Goal: Check status: Check status

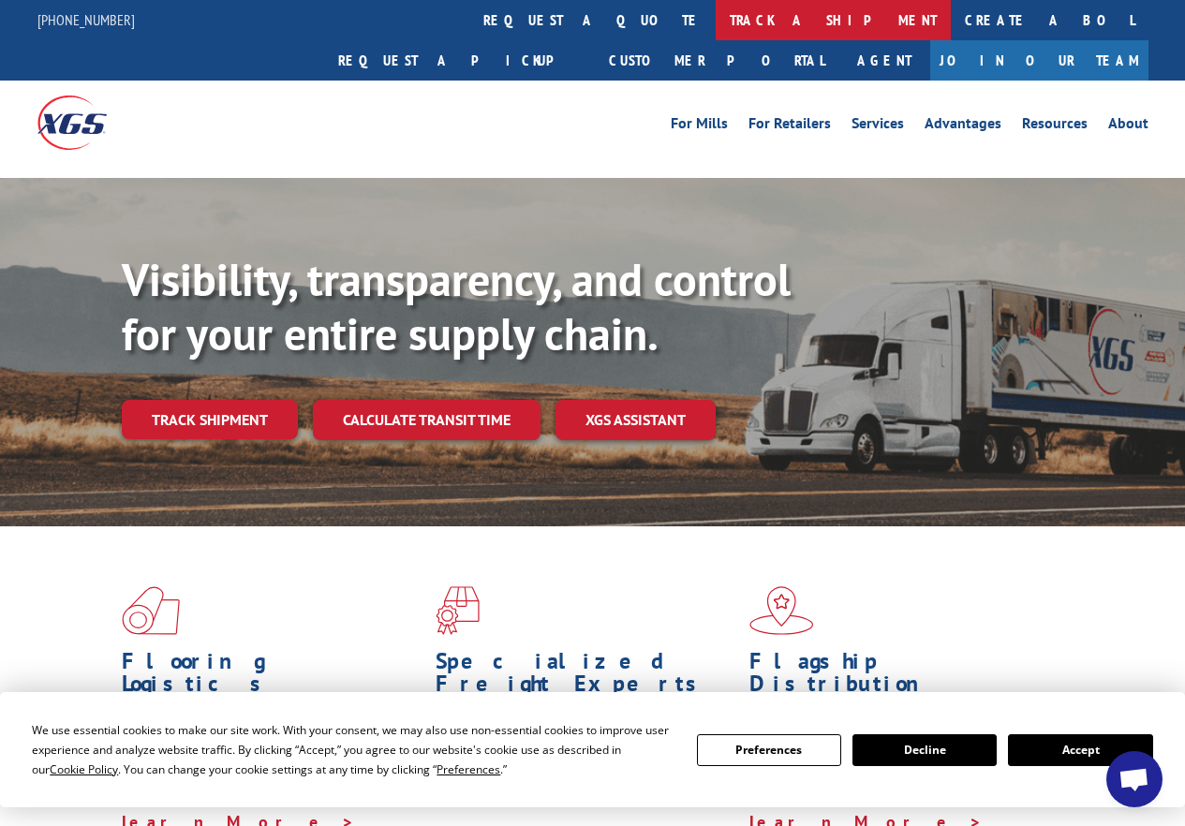
click at [716, 25] on link "track a shipment" at bounding box center [833, 20] width 235 height 40
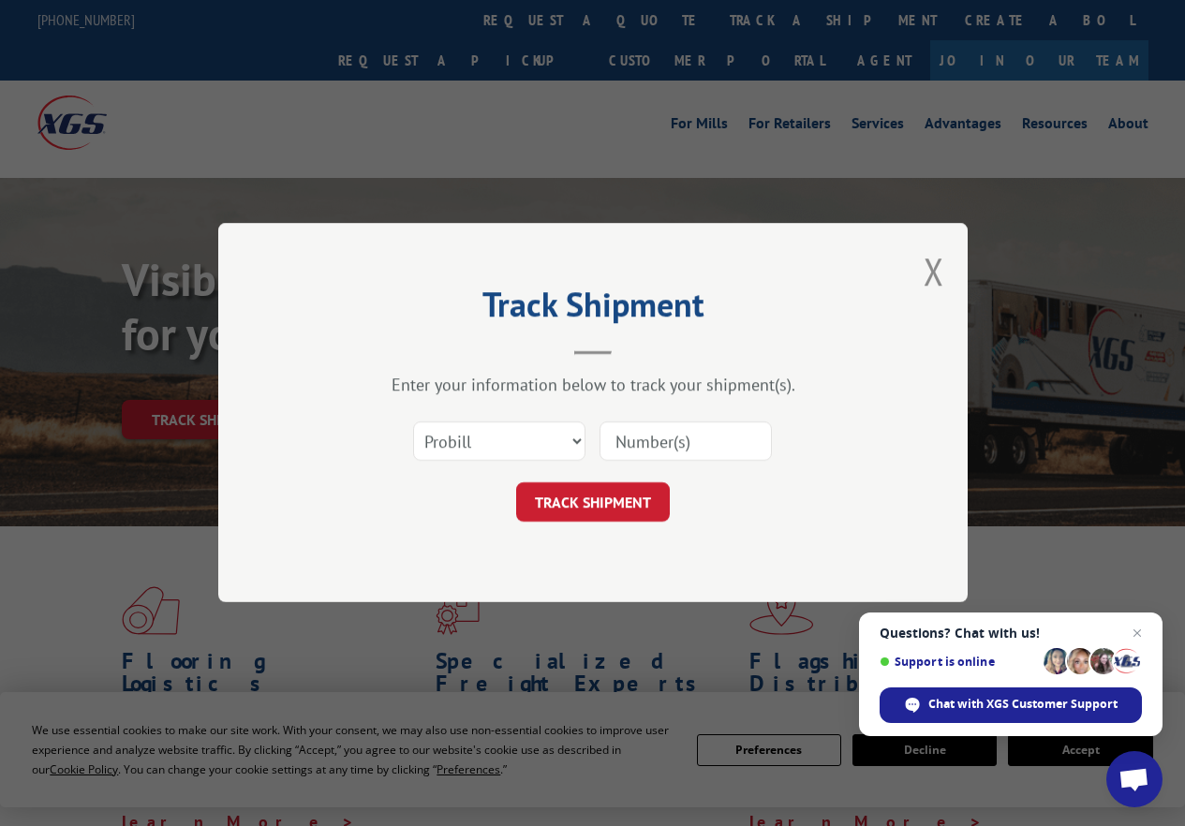
paste input "42526192"
type input "42526192"
click at [636, 516] on button "TRACK SHIPMENT" at bounding box center [593, 502] width 154 height 39
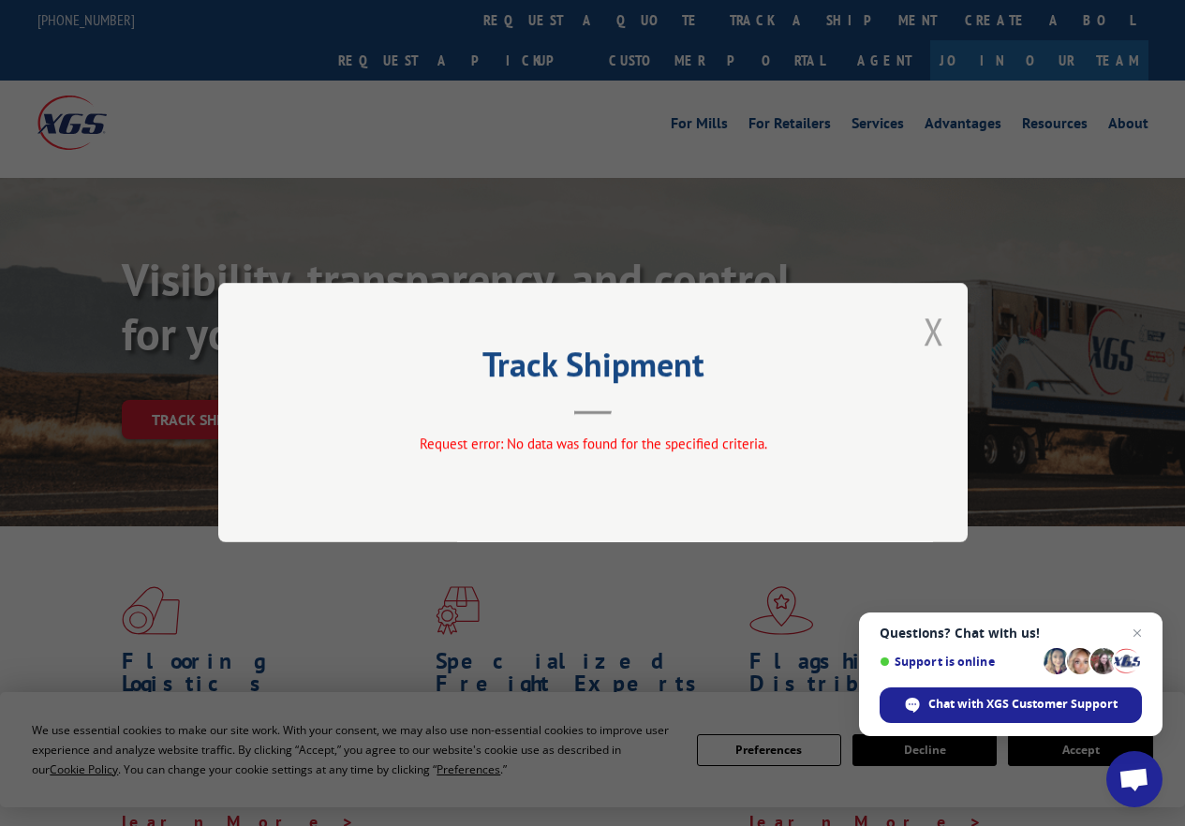
click at [932, 334] on button "Close modal" at bounding box center [934, 331] width 21 height 50
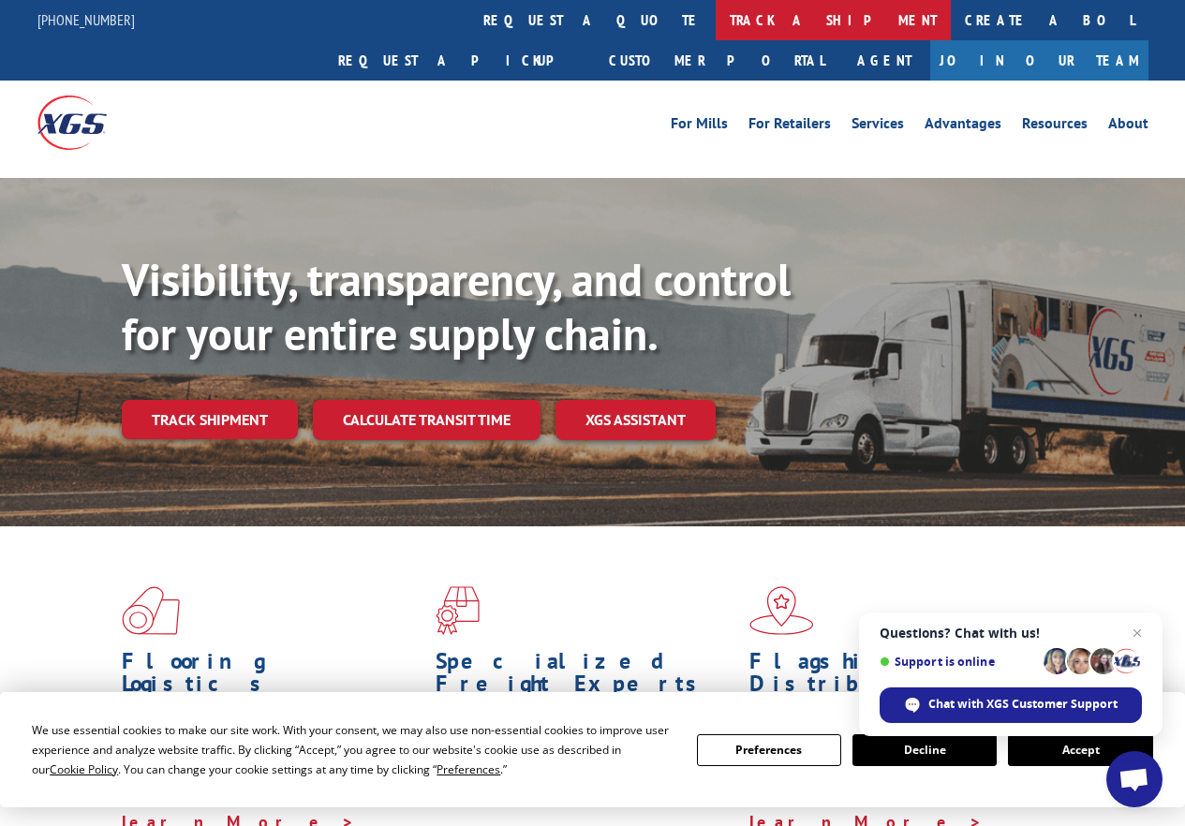
click at [716, 20] on link "track a shipment" at bounding box center [833, 20] width 235 height 40
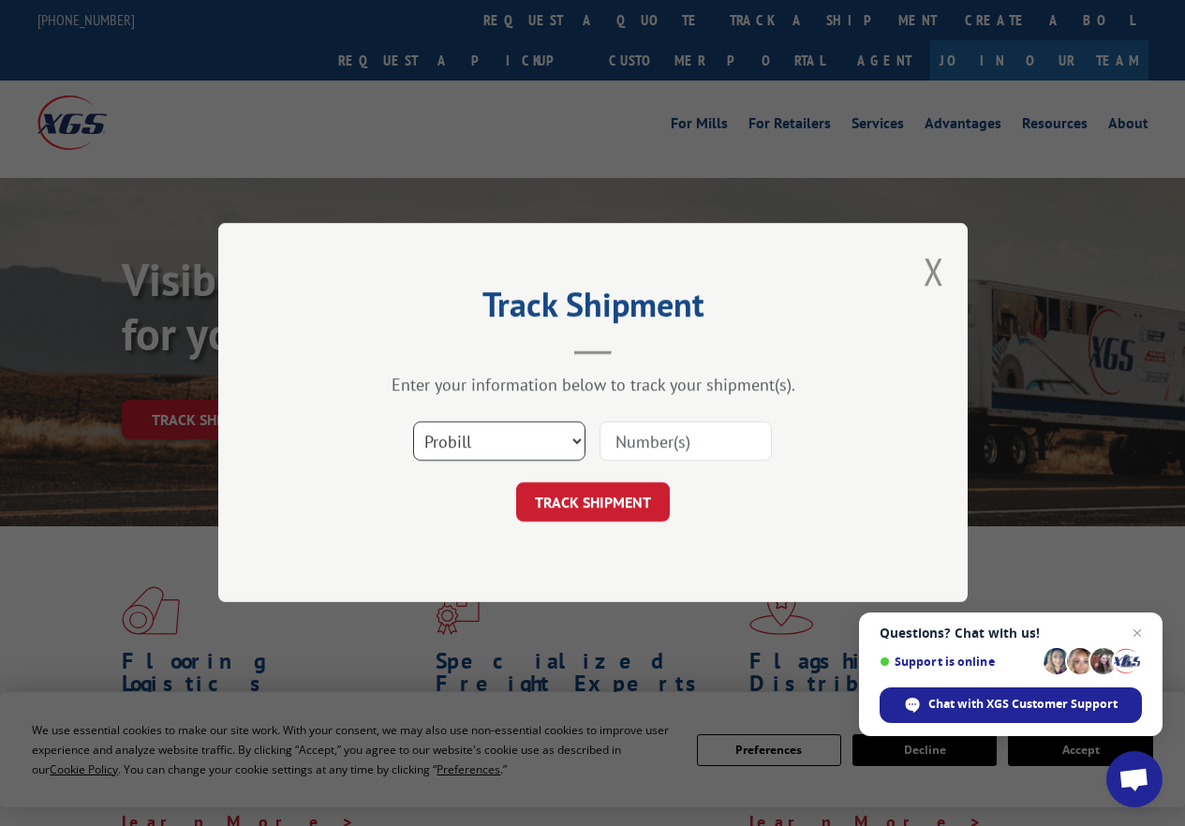
click at [569, 443] on select "Select category... Probill BOL PO" at bounding box center [499, 441] width 172 height 39
select select "bol"
click at [413, 422] on select "Select category... Probill BOL PO" at bounding box center [499, 441] width 172 height 39
paste input "42526192"
type input "42526192"
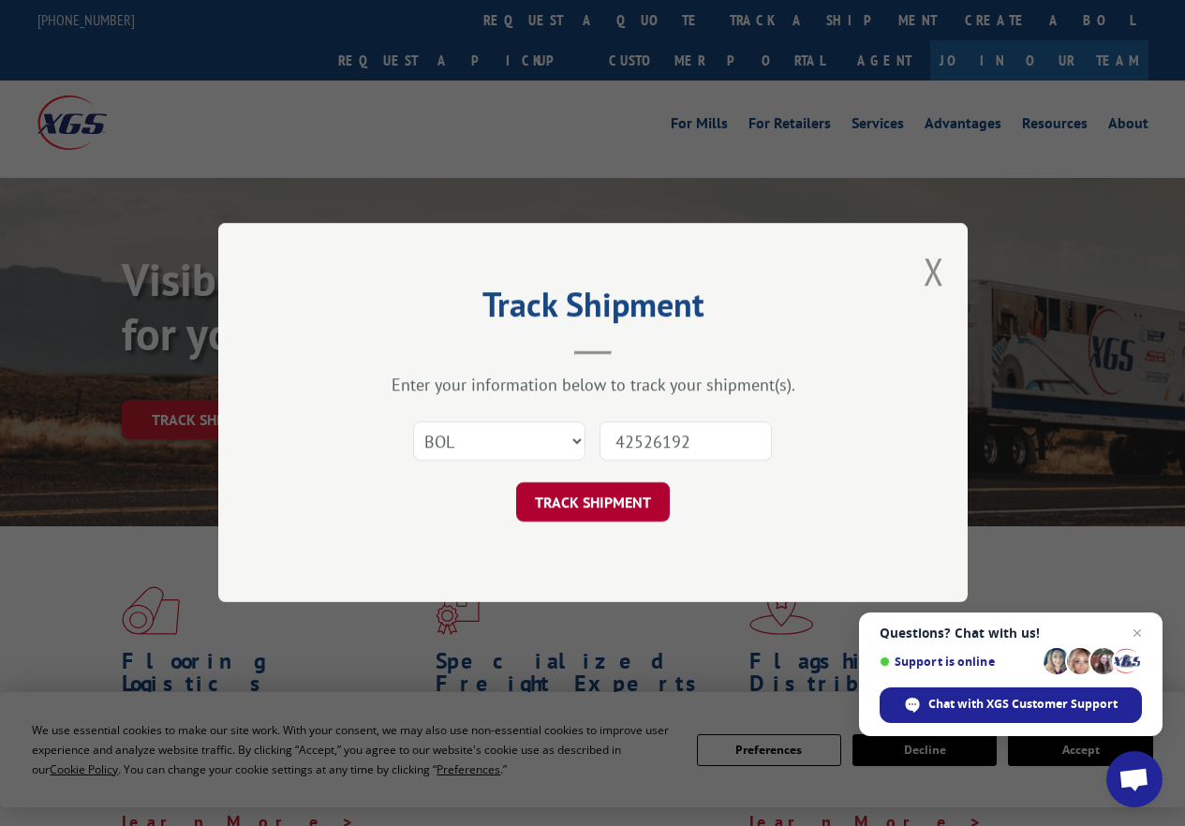
click at [618, 511] on button "TRACK SHIPMENT" at bounding box center [593, 502] width 154 height 39
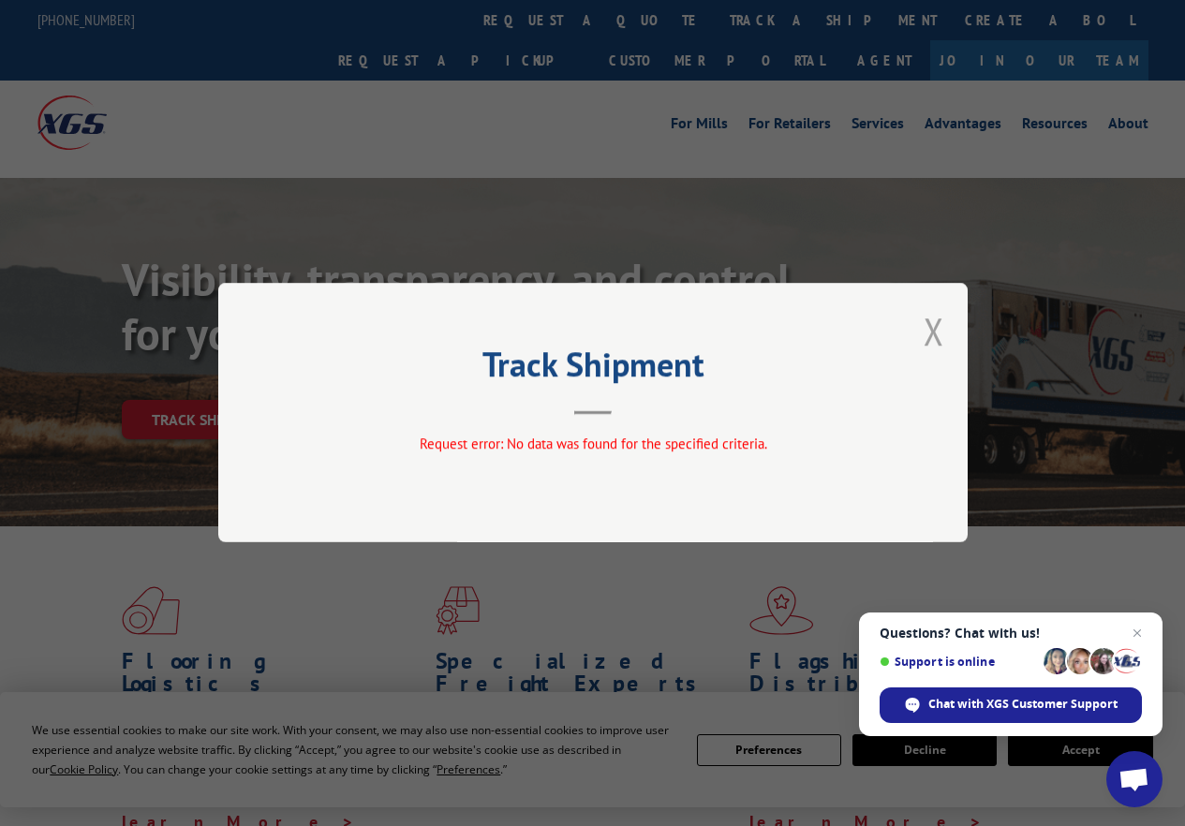
click at [935, 326] on button "Close modal" at bounding box center [934, 331] width 21 height 50
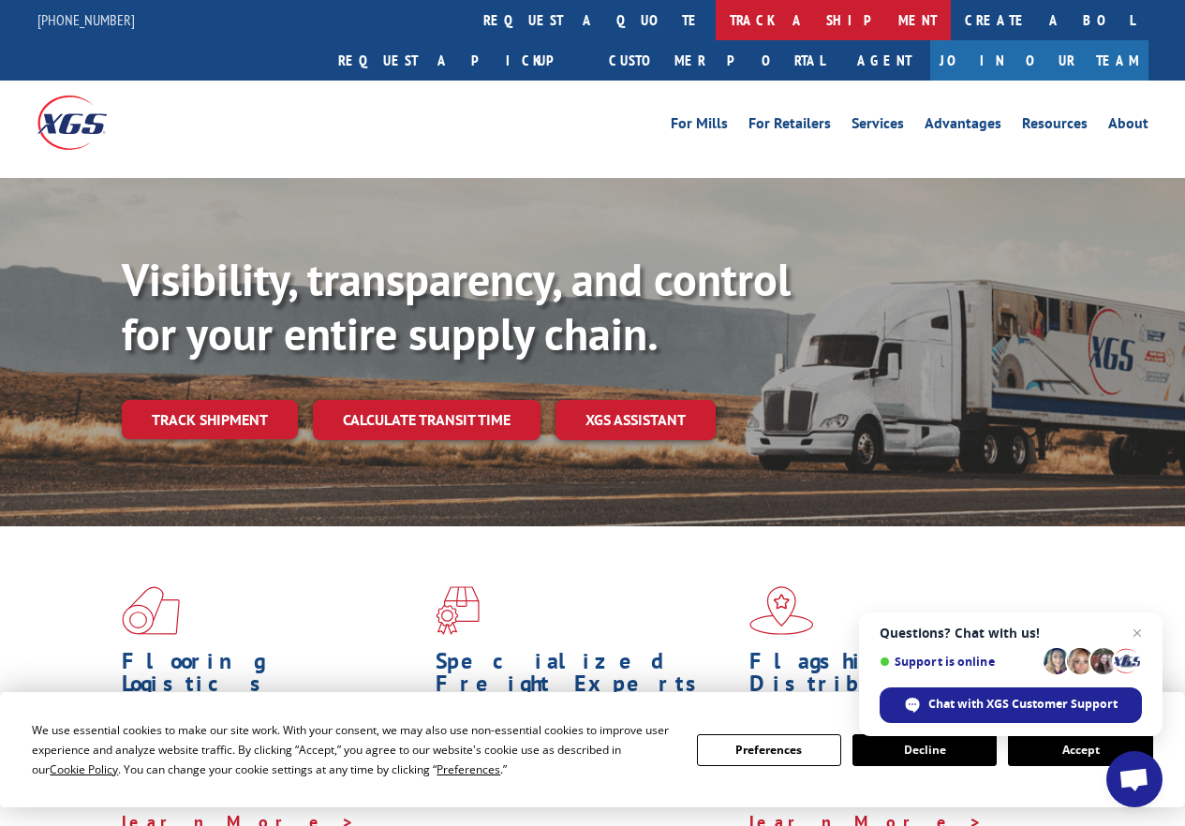
click at [716, 19] on link "track a shipment" at bounding box center [833, 20] width 235 height 40
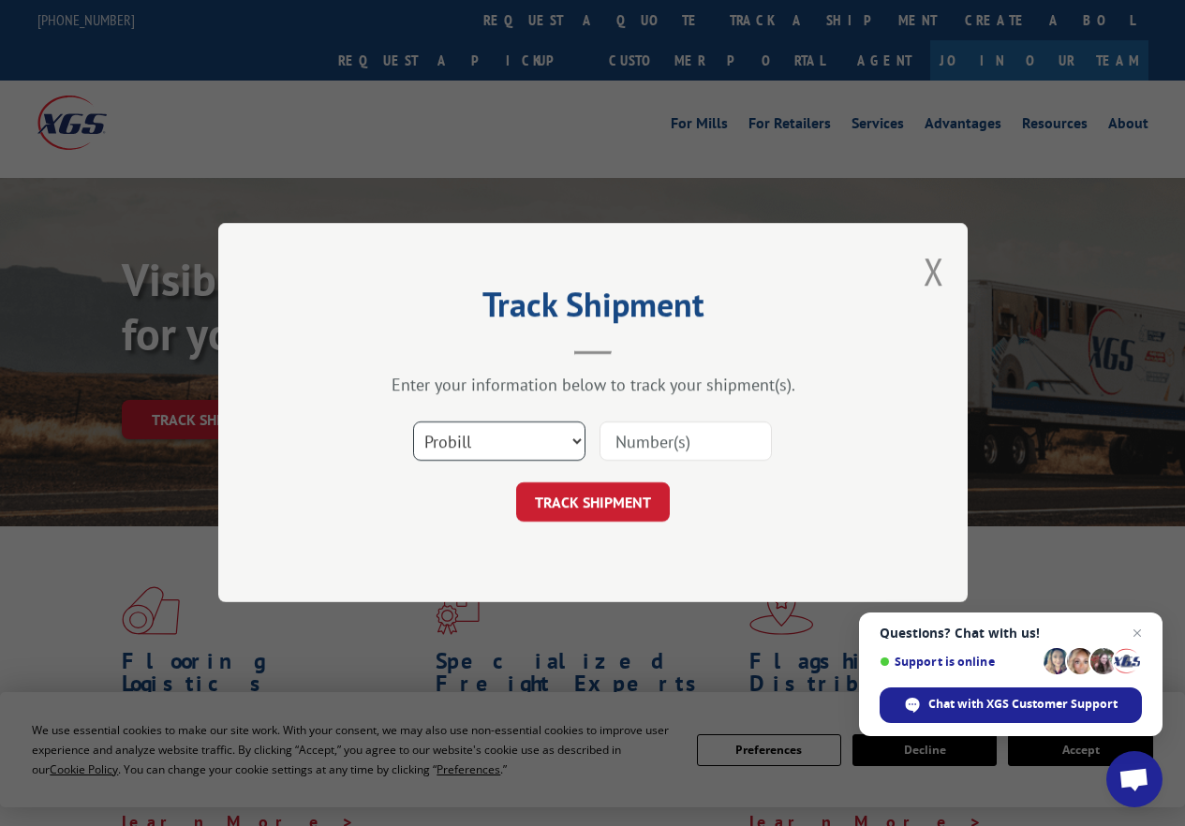
click at [555, 442] on select "Select category... Probill BOL PO" at bounding box center [499, 441] width 172 height 39
select select "po"
click at [413, 422] on select "Select category... Probill BOL PO" at bounding box center [499, 441] width 172 height 39
paste input "42526192"
type input "42526192"
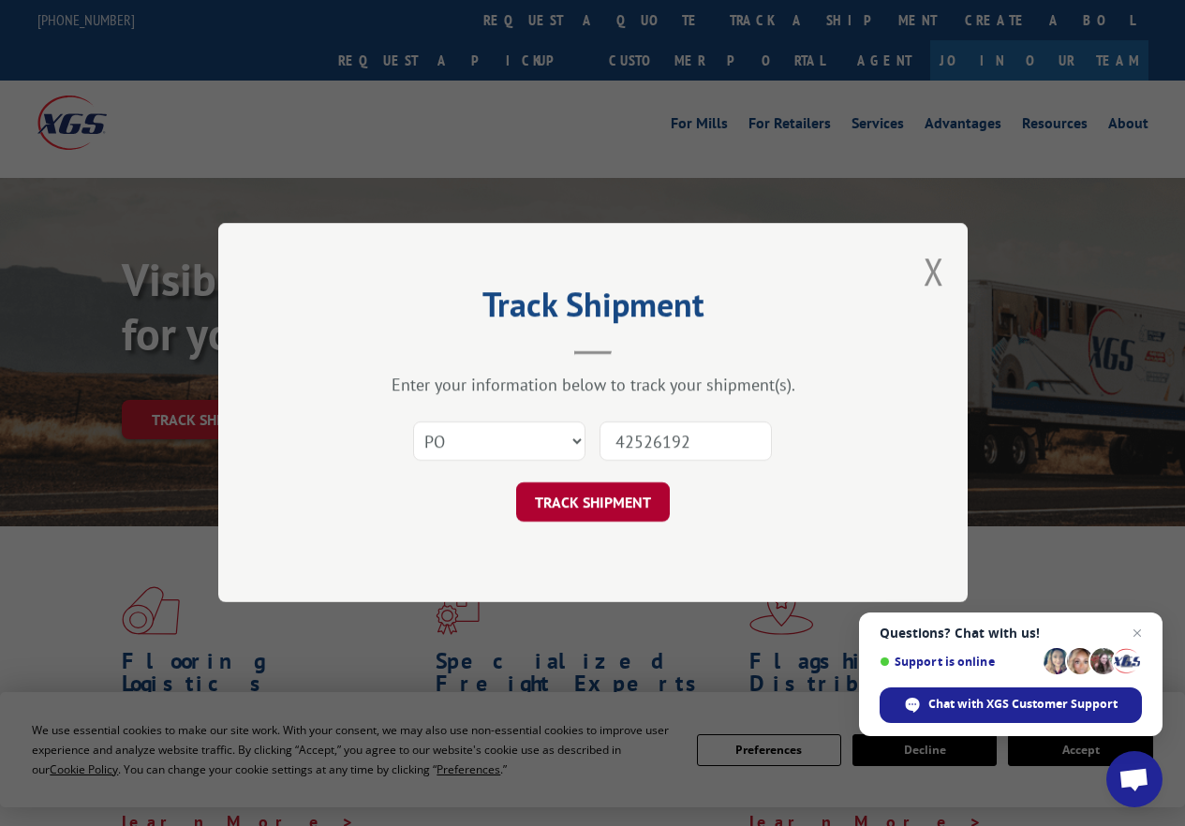
click at [621, 512] on button "TRACK SHIPMENT" at bounding box center [593, 502] width 154 height 39
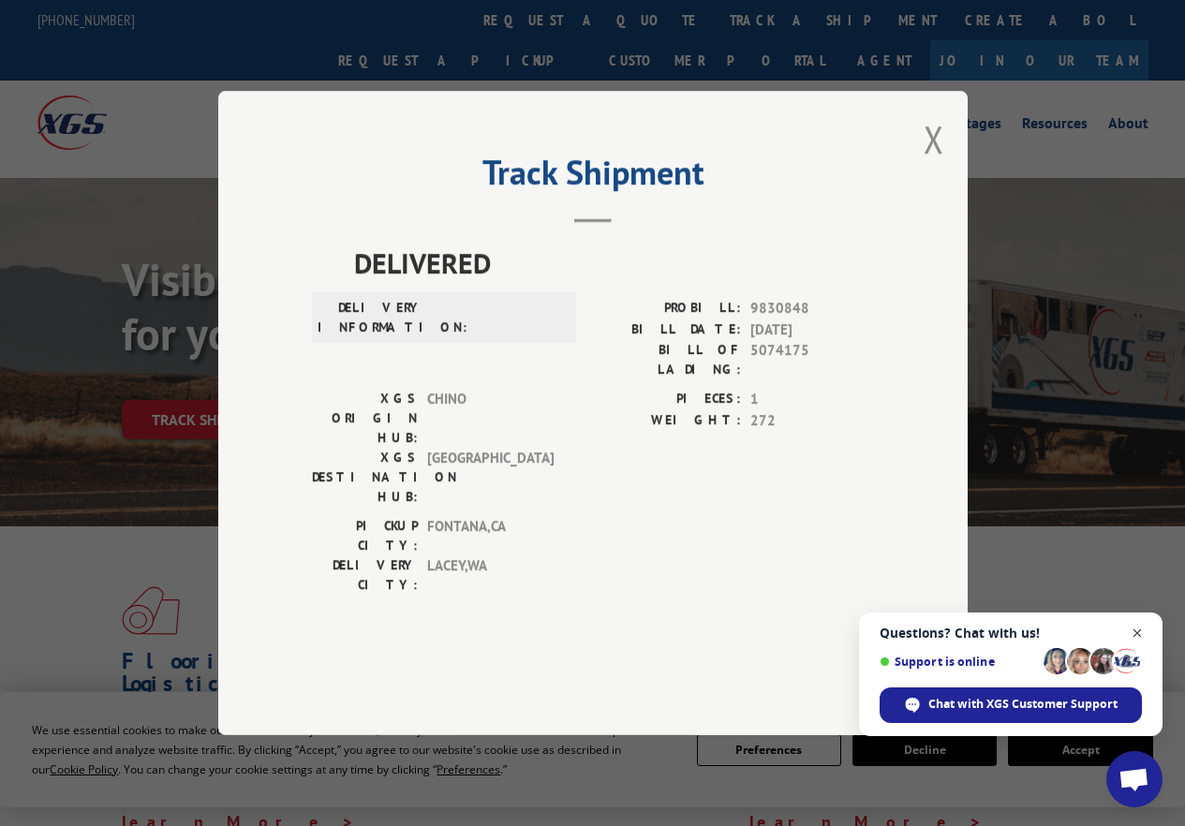
click at [1133, 630] on span "Close chat" at bounding box center [1137, 633] width 23 height 23
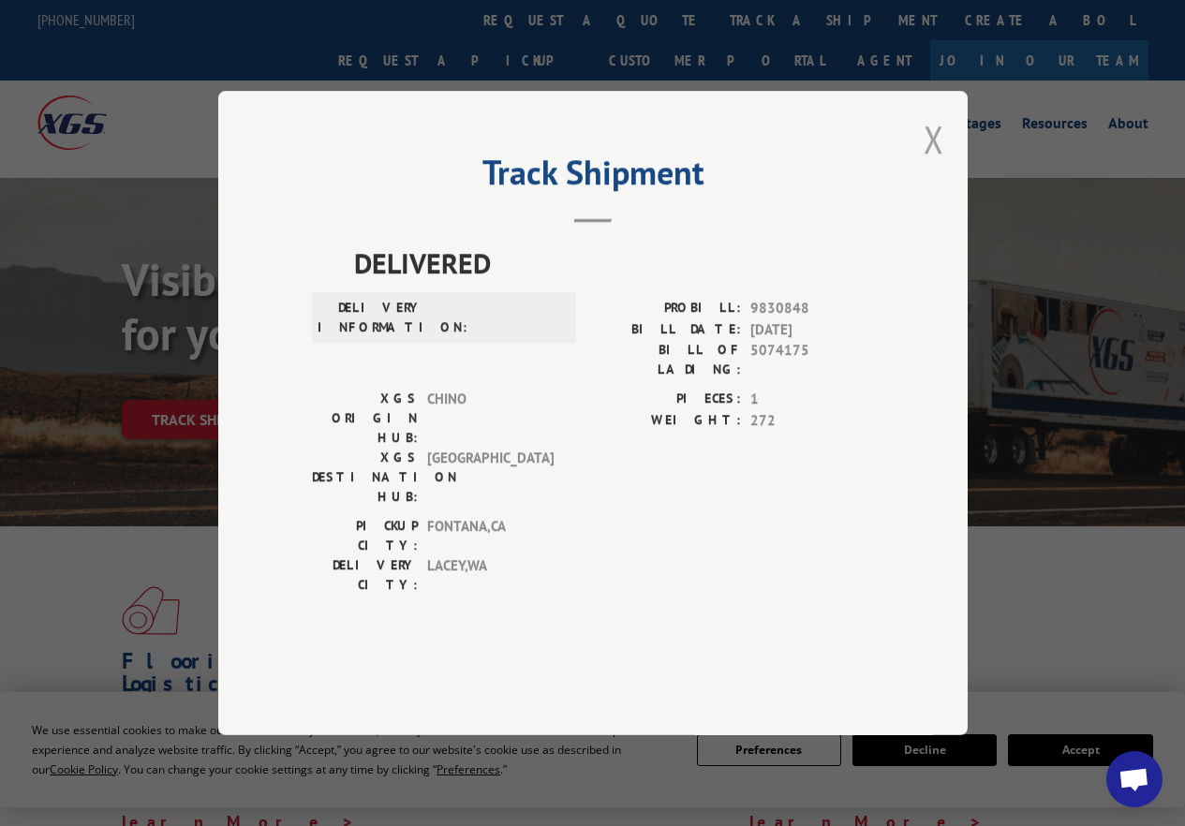
click at [928, 164] on button "Close modal" at bounding box center [934, 139] width 21 height 50
